Goal: Information Seeking & Learning: Learn about a topic

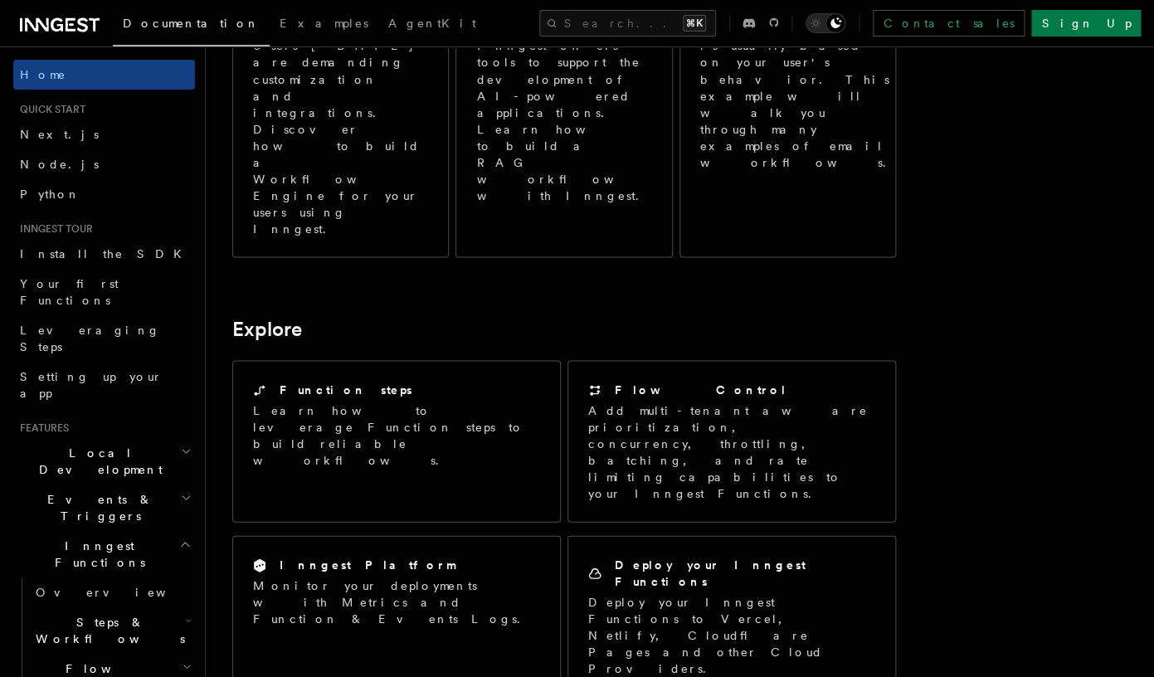
scroll to position [1078, 0]
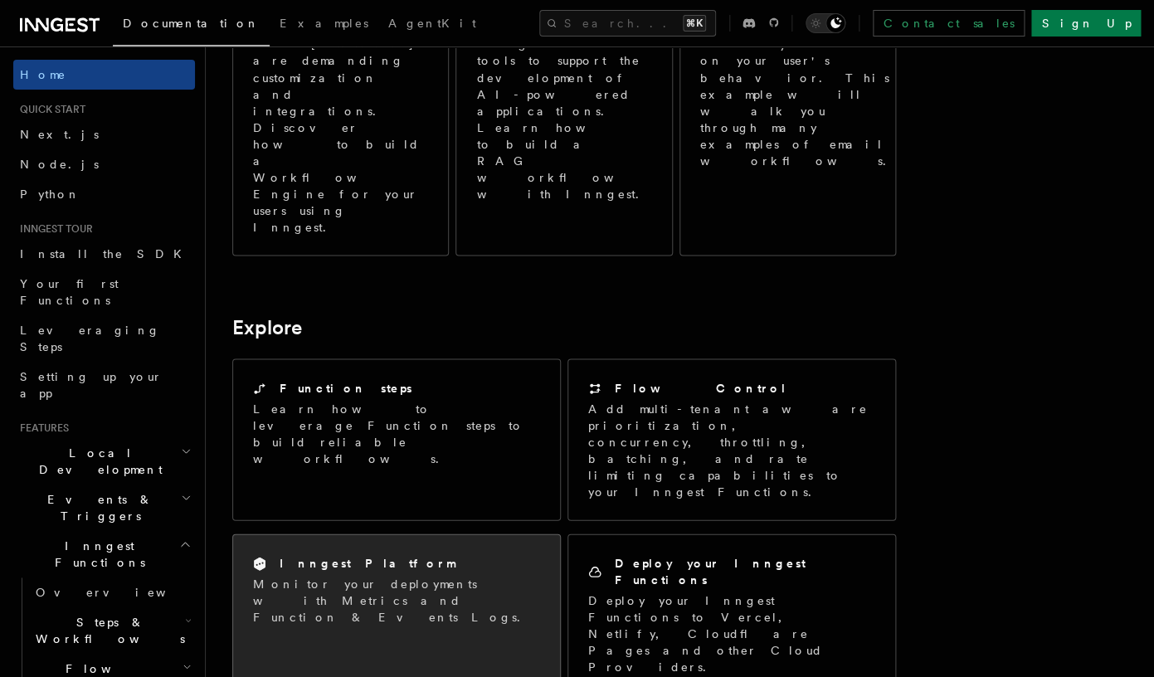
click at [379, 554] on div "Inngest Platform" at bounding box center [396, 562] width 287 height 17
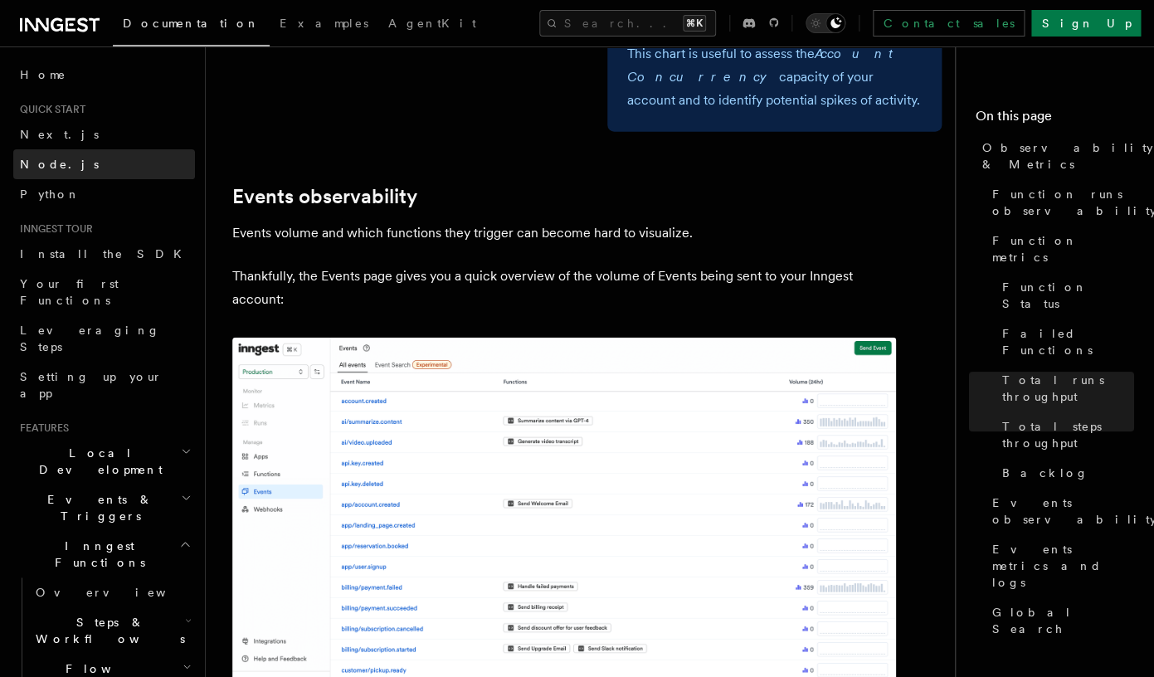
click at [69, 173] on link "Node.js" at bounding box center [104, 164] width 182 height 30
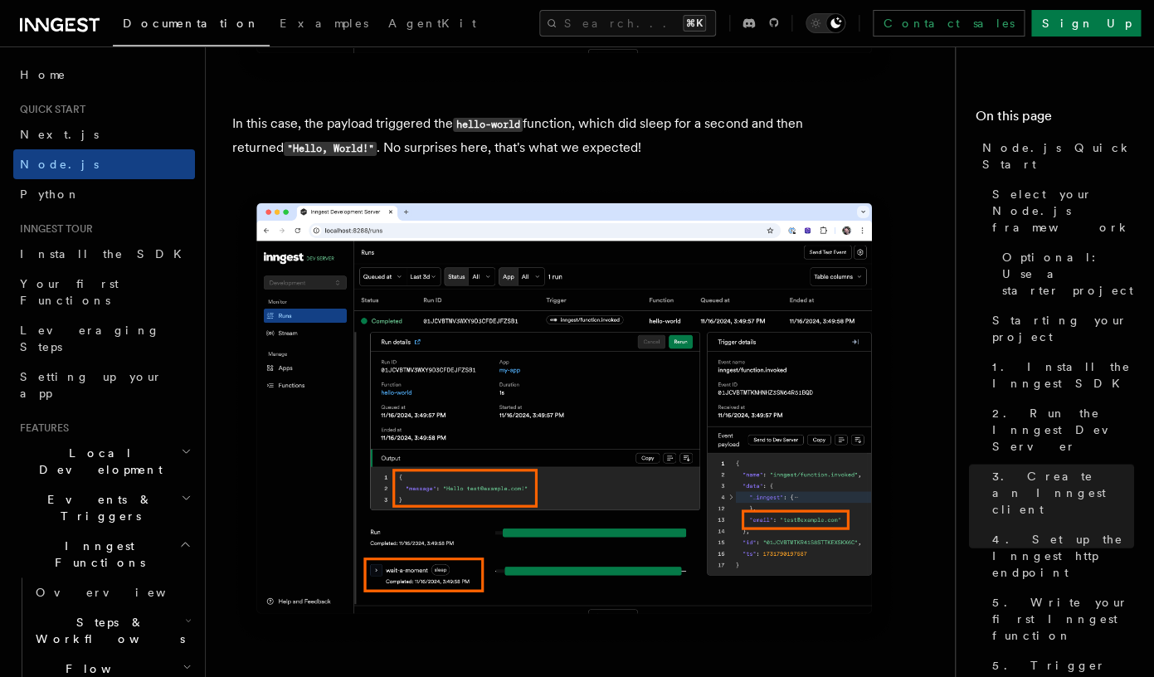
scroll to position [8784, 0]
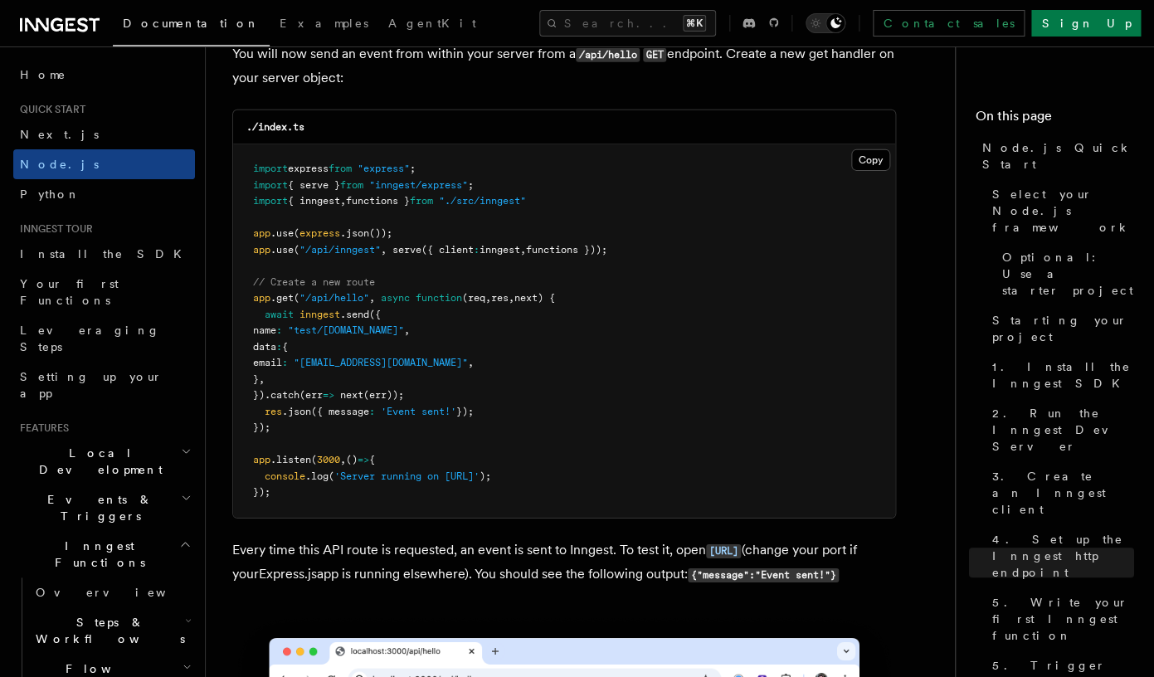
click at [66, 111] on span "Quick start" at bounding box center [49, 109] width 72 height 13
click at [28, 123] on link "Next.js" at bounding box center [104, 134] width 182 height 30
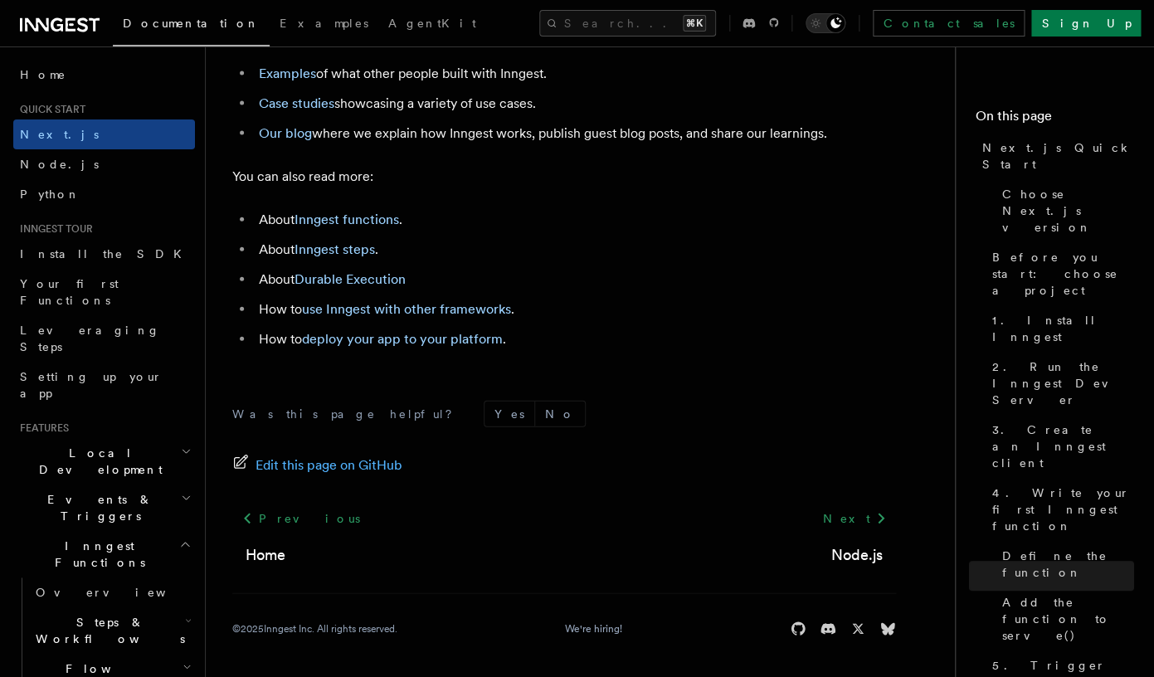
scroll to position [10509, 0]
click at [51, 172] on span "Node.js" at bounding box center [59, 164] width 79 height 17
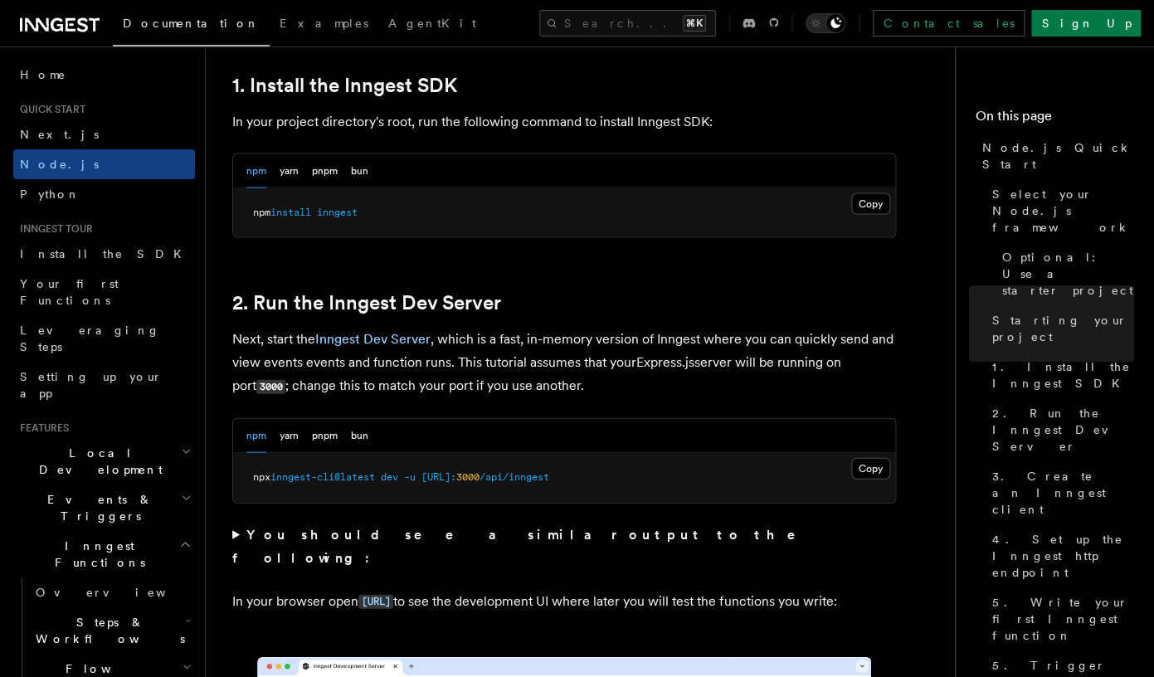
scroll to position [1072, 0]
click at [371, 340] on link "Inngest Dev Server" at bounding box center [372, 337] width 115 height 16
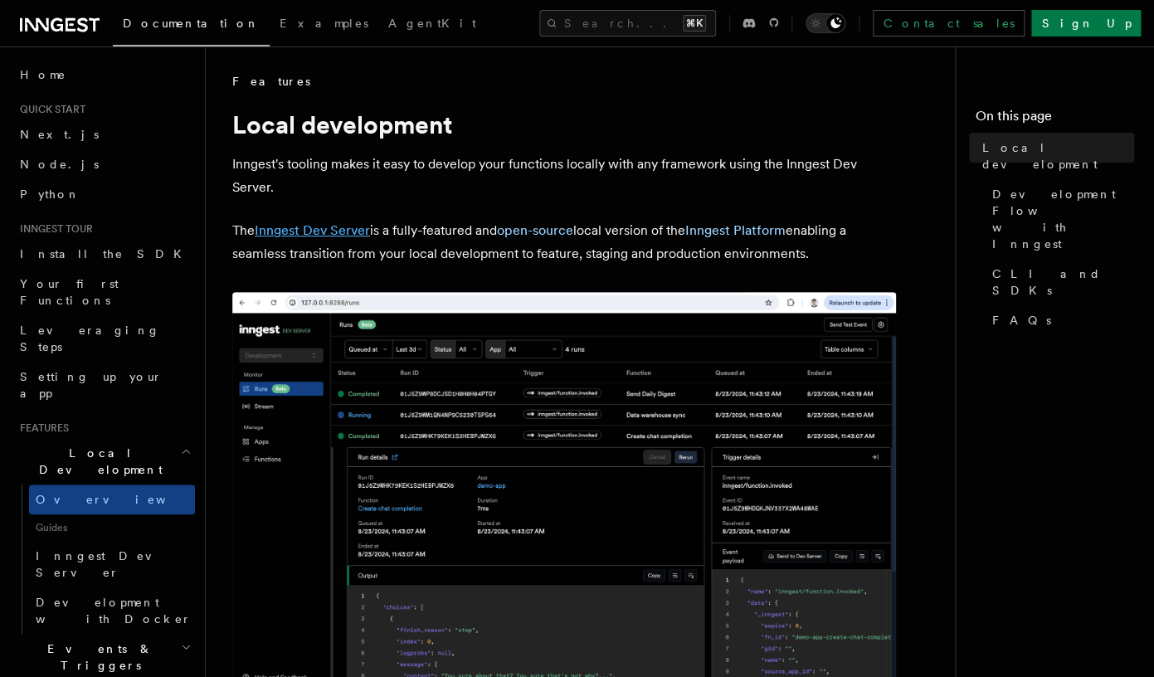
click at [318, 230] on link "Inngest Dev Server" at bounding box center [312, 230] width 115 height 16
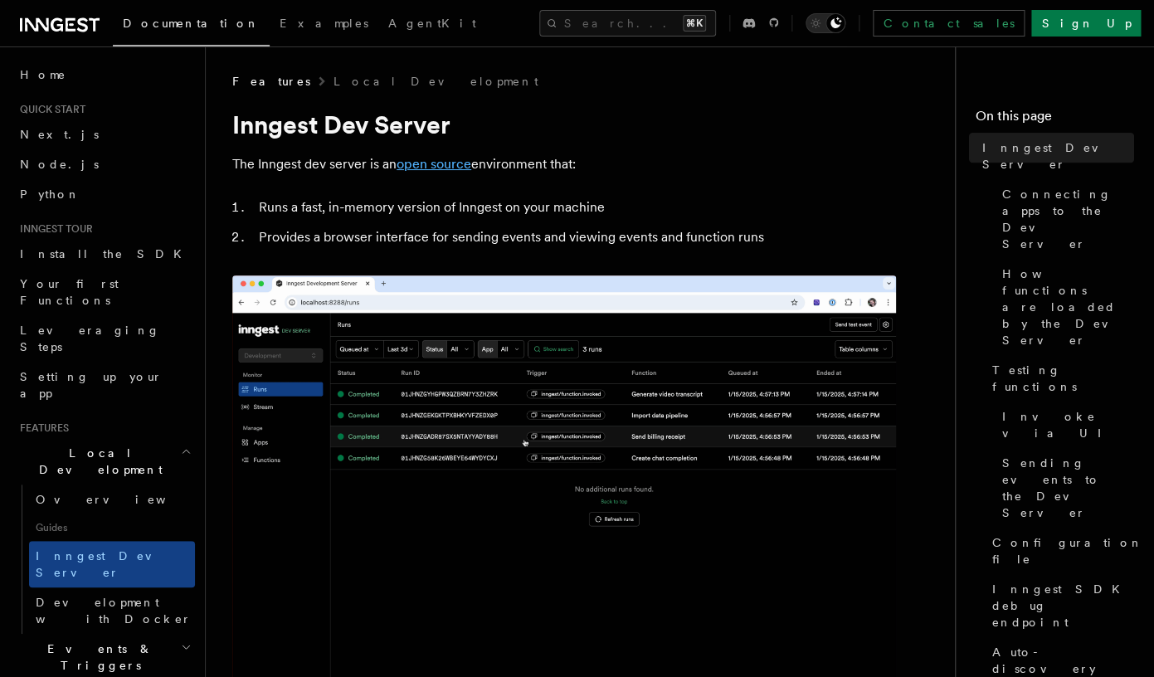
click at [445, 172] on link "open source" at bounding box center [433, 164] width 75 height 16
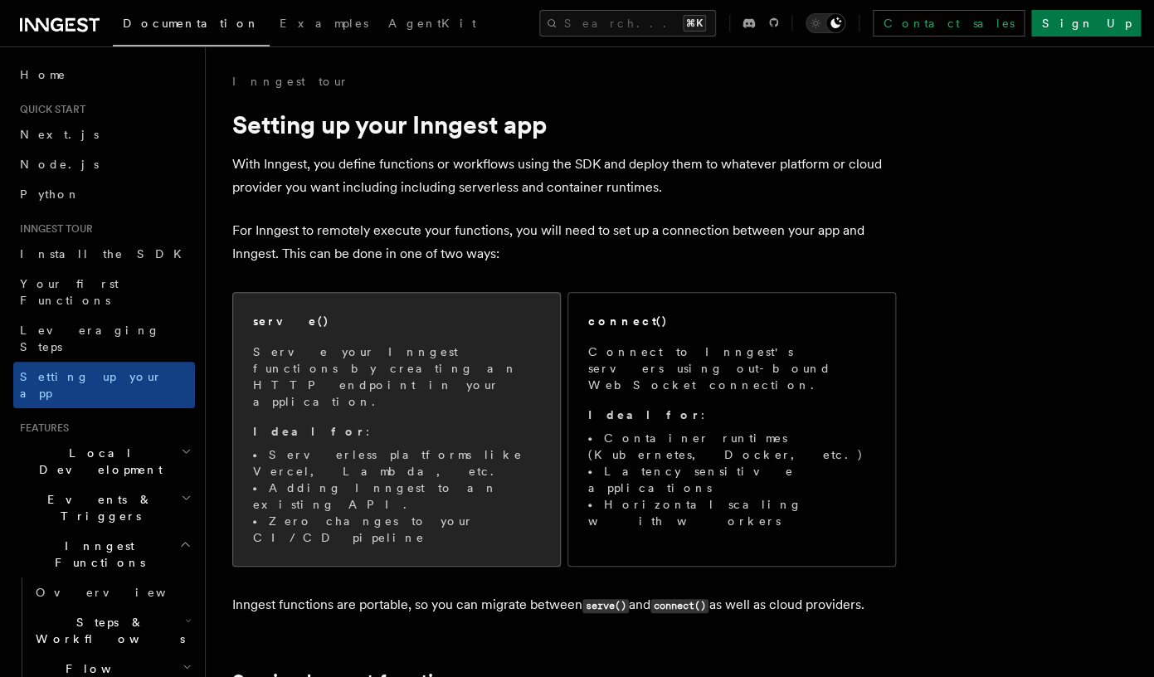
click at [378, 345] on p "Serve your Inngest functions by creating an HTTP endpoint in your application." at bounding box center [396, 376] width 287 height 66
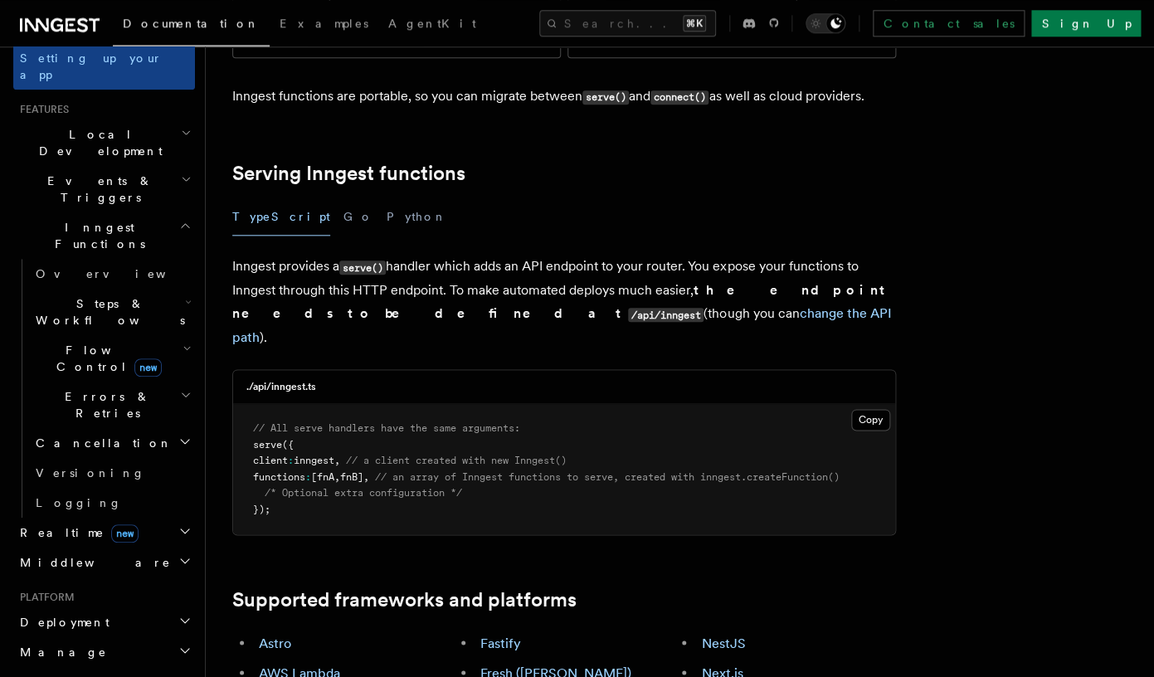
scroll to position [416, 0]
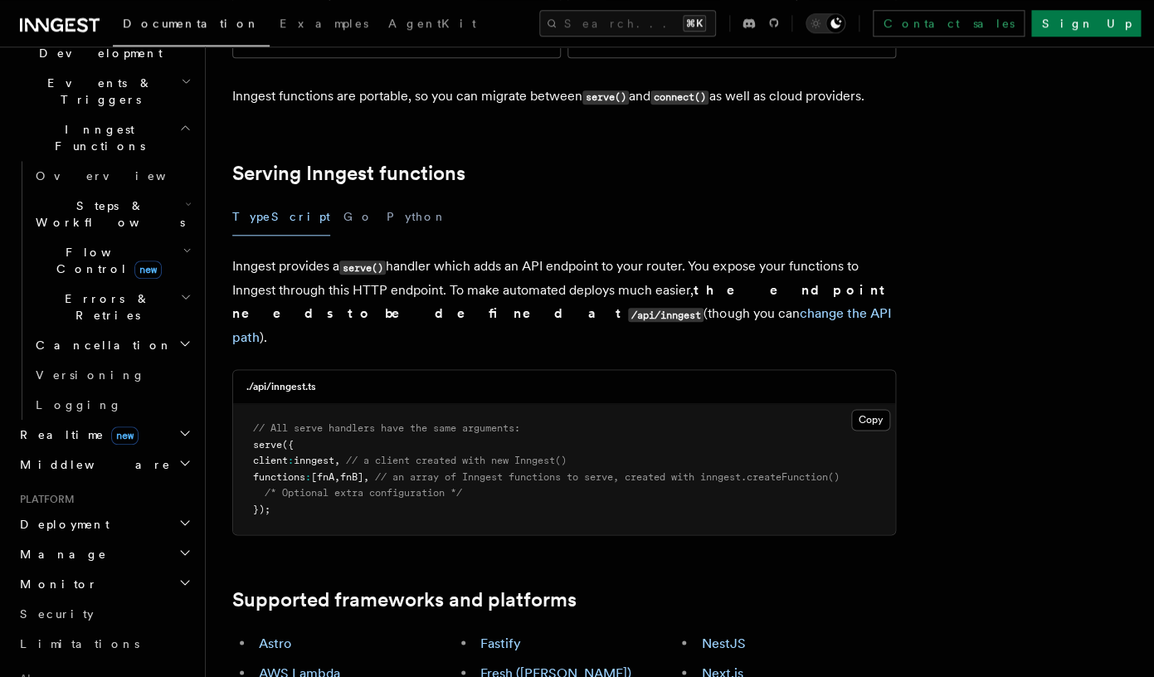
click at [116, 197] on span "Steps & Workflows" at bounding box center [107, 213] width 156 height 33
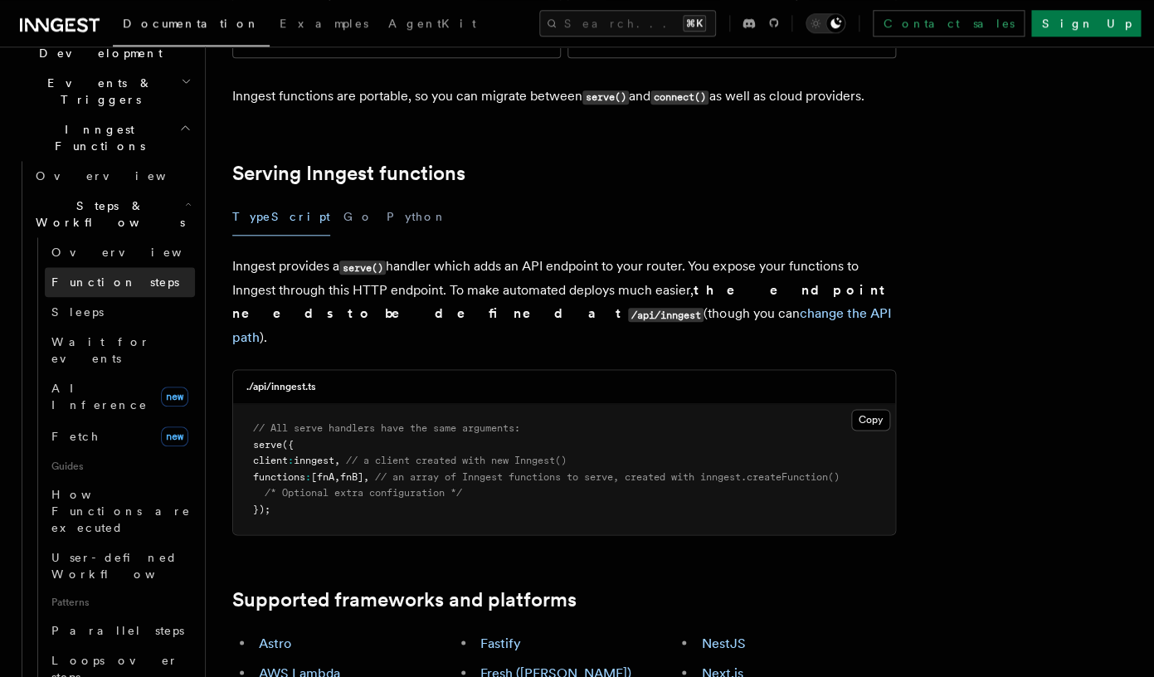
click at [61, 275] on span "Function steps" at bounding box center [115, 281] width 128 height 13
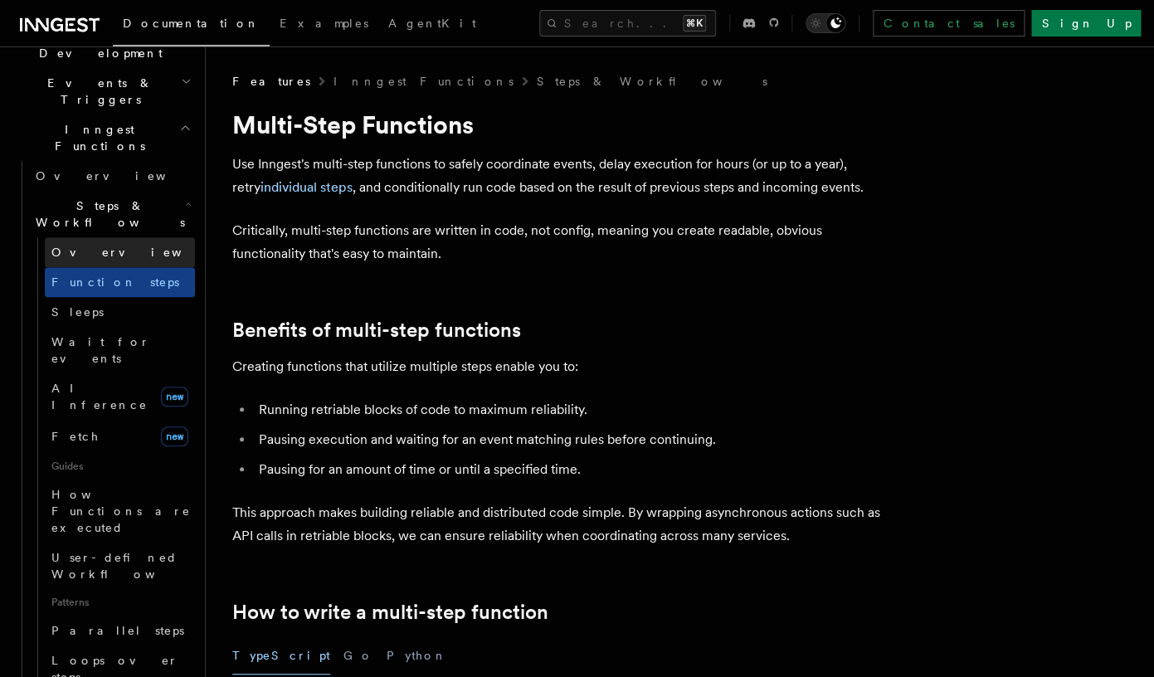
click at [80, 246] on span "Overview" at bounding box center [136, 252] width 171 height 13
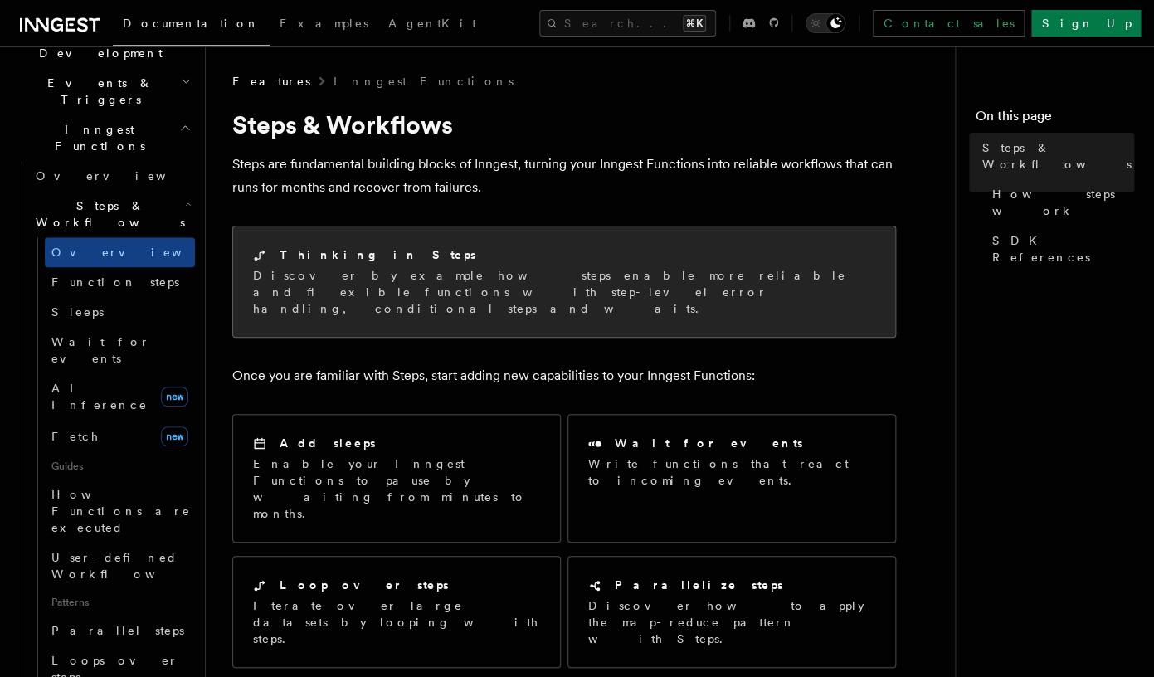
click at [534, 287] on p "Discover by example how steps enable more reliable and flexible functions with …" at bounding box center [564, 292] width 622 height 50
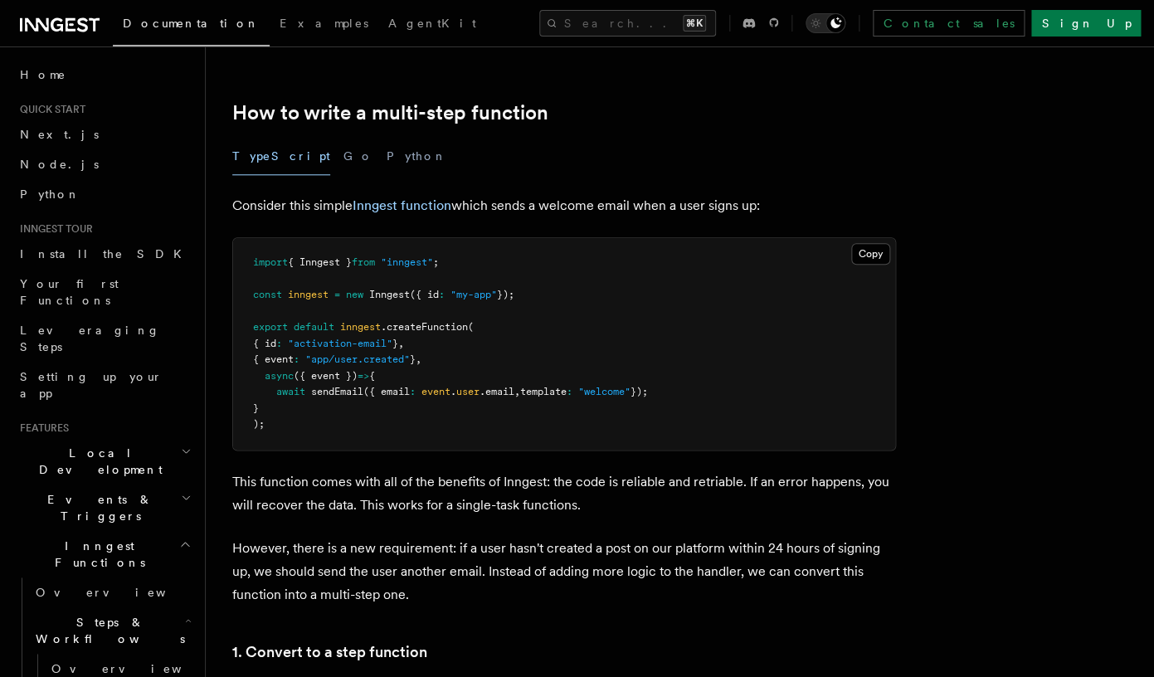
scroll to position [356, 0]
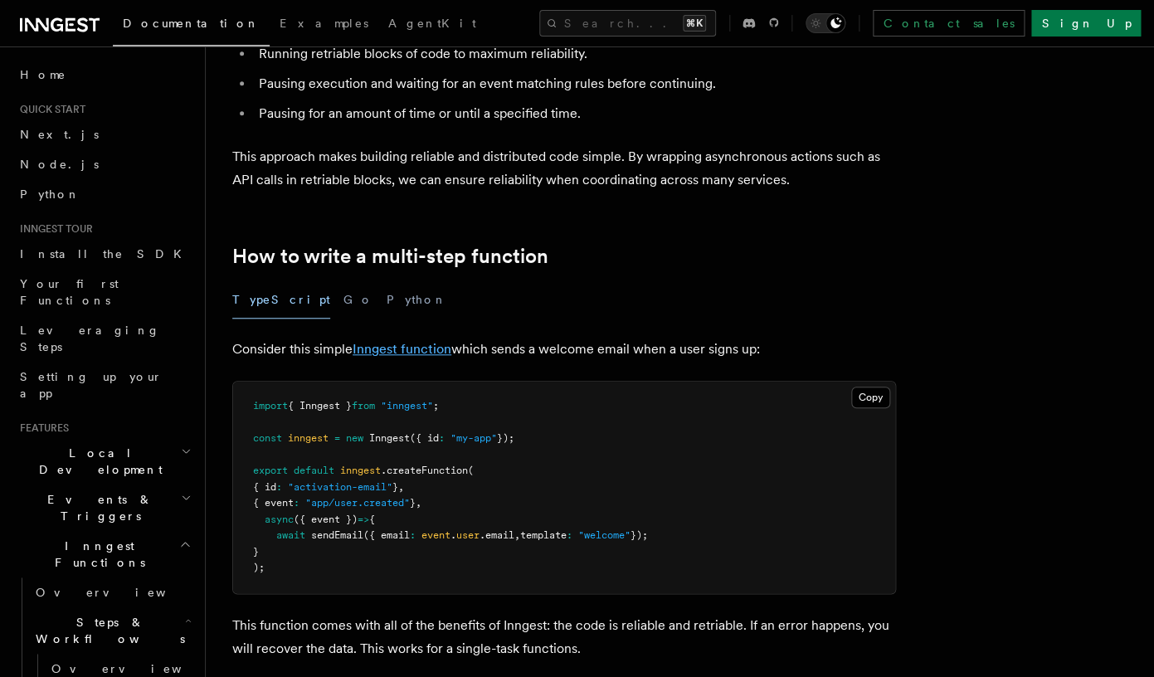
click at [443, 352] on link "Inngest function" at bounding box center [401, 349] width 99 height 16
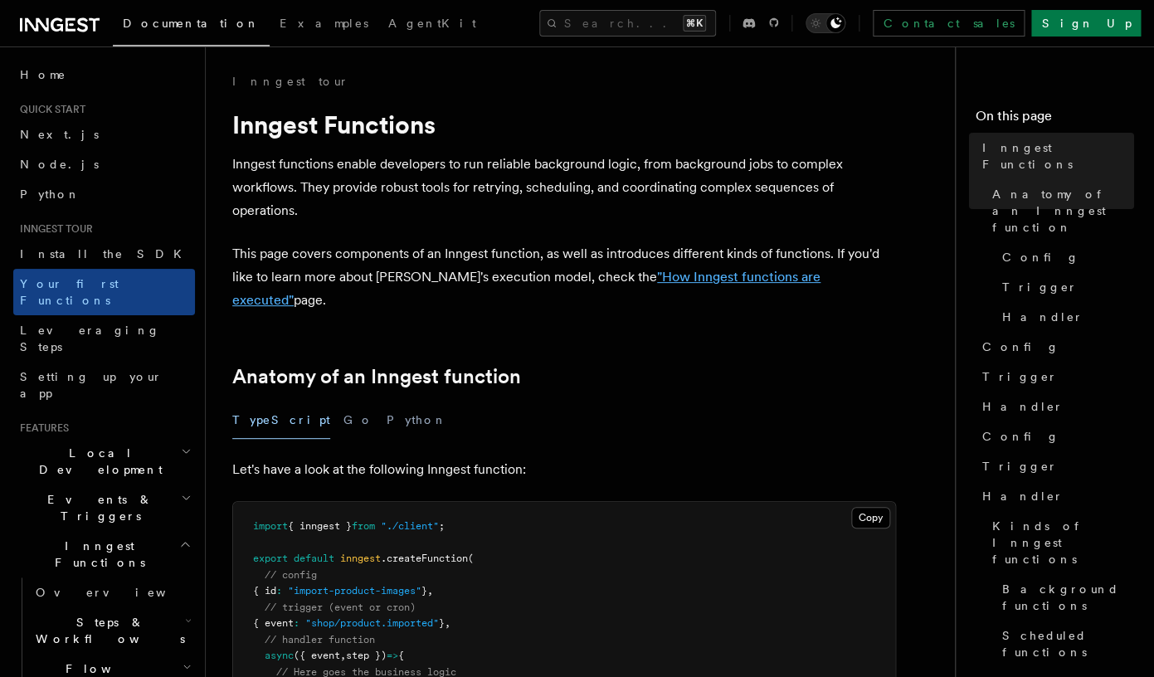
click at [751, 279] on link ""How Inngest functions are executed"" at bounding box center [526, 288] width 588 height 39
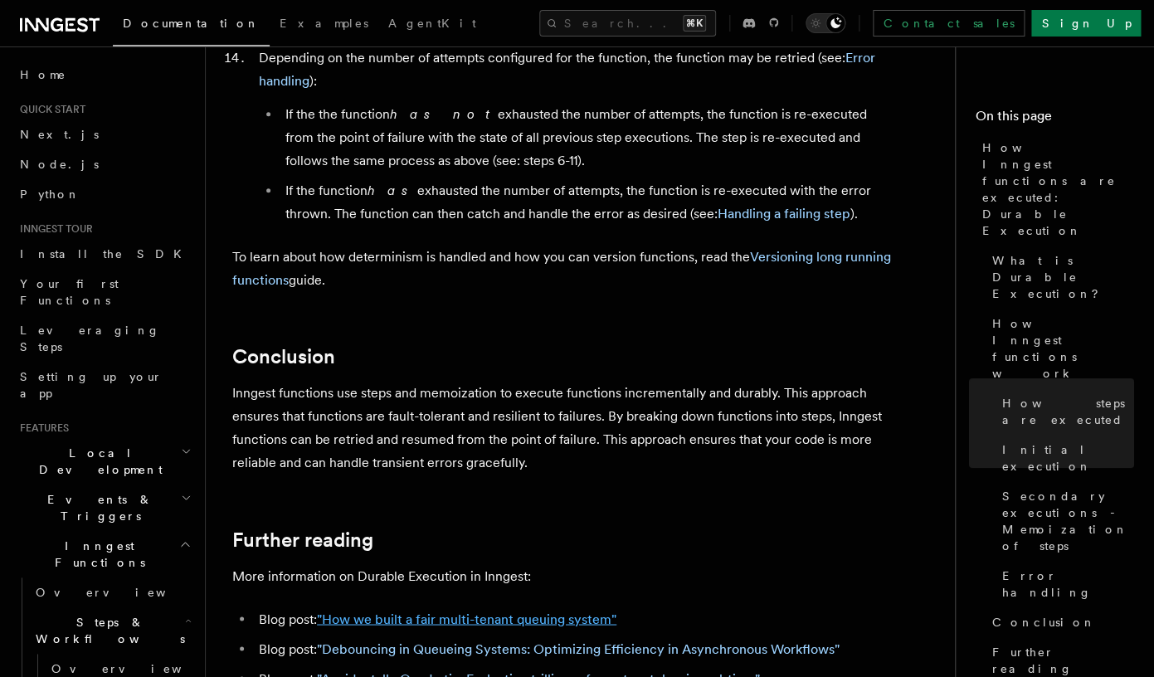
scroll to position [3259, 0]
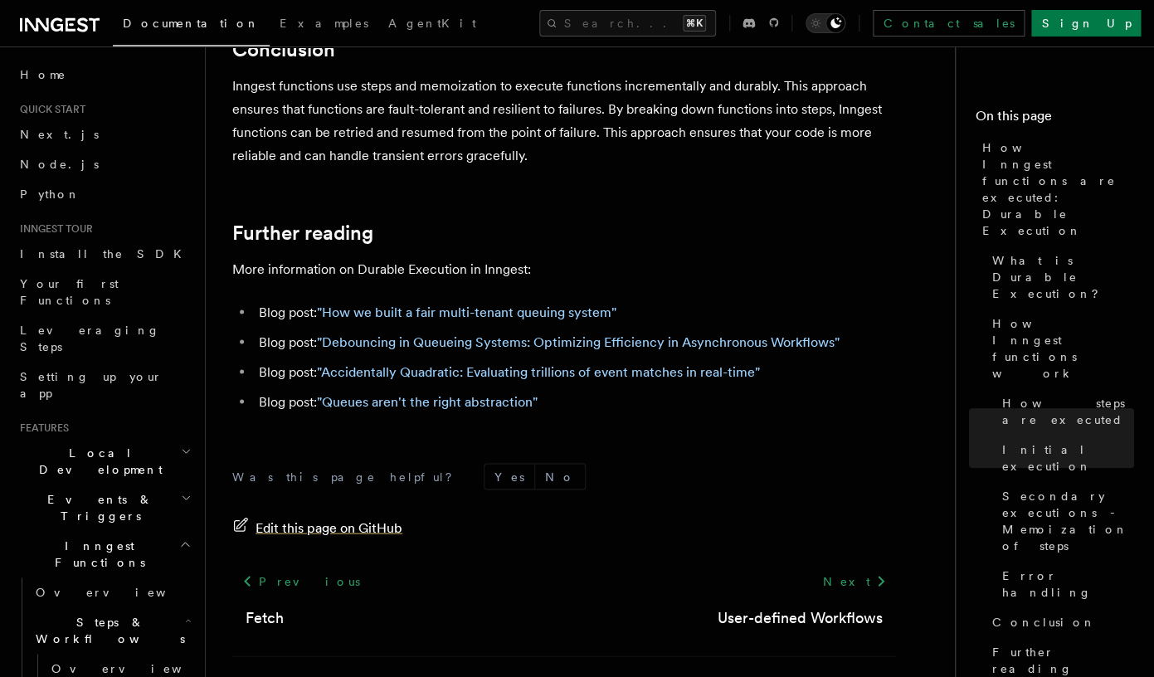
click at [294, 516] on span "Edit this page on GitHub" at bounding box center [328, 527] width 147 height 23
